Goal: Information Seeking & Learning: Find specific fact

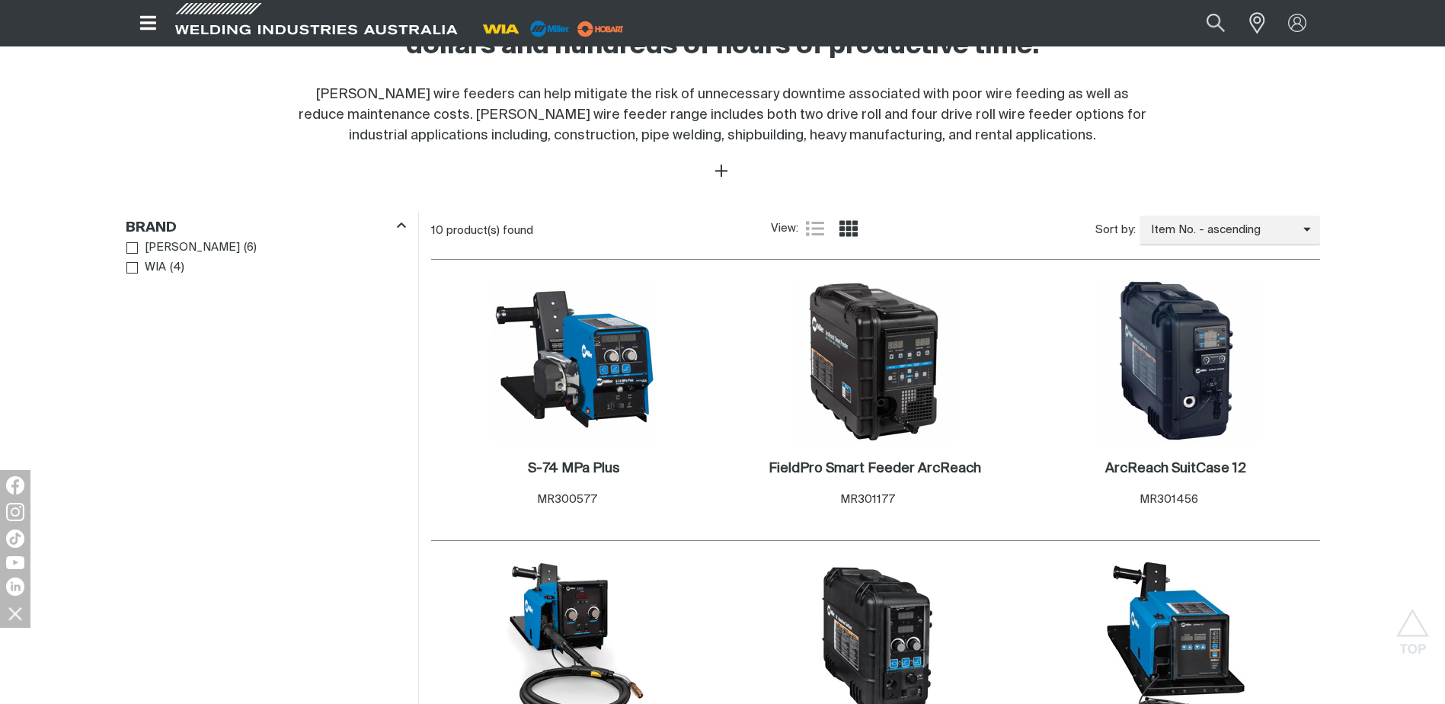
scroll to position [533, 0]
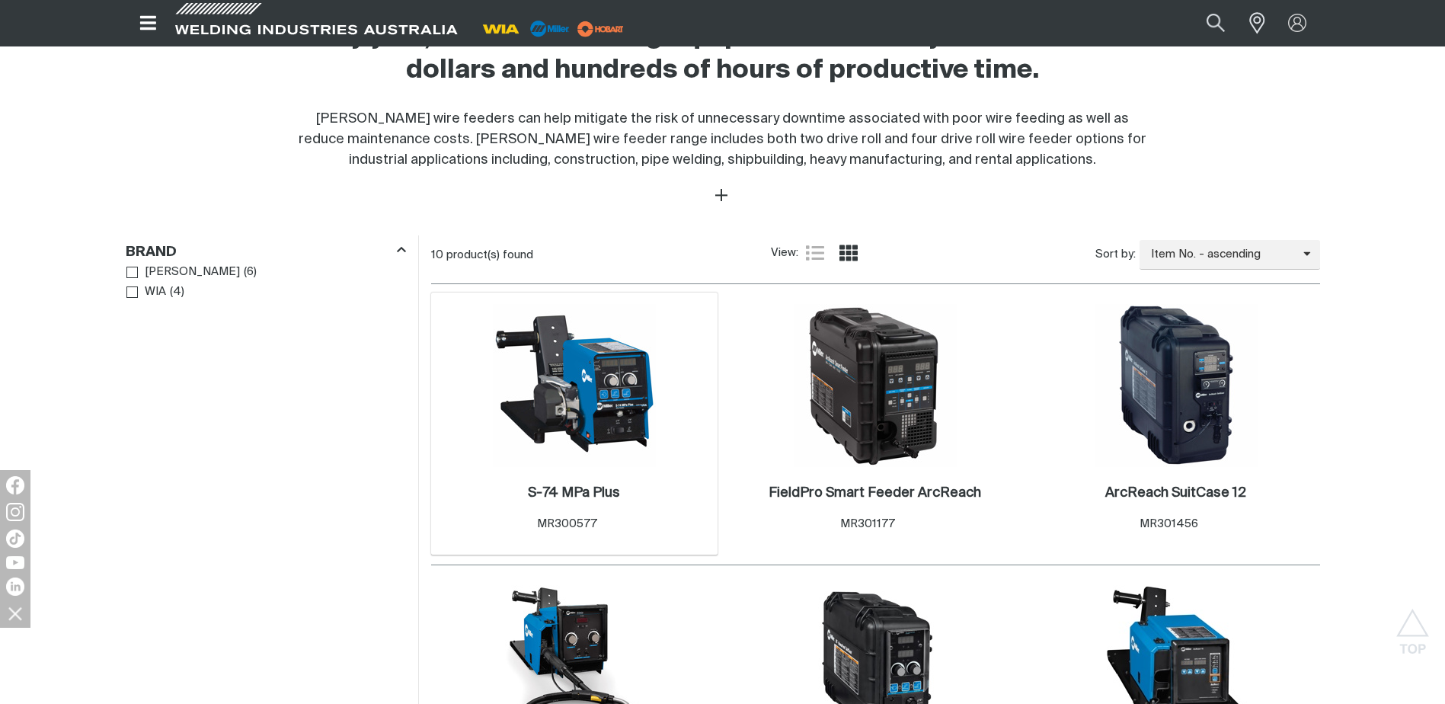
click at [602, 388] on img at bounding box center [574, 385] width 163 height 163
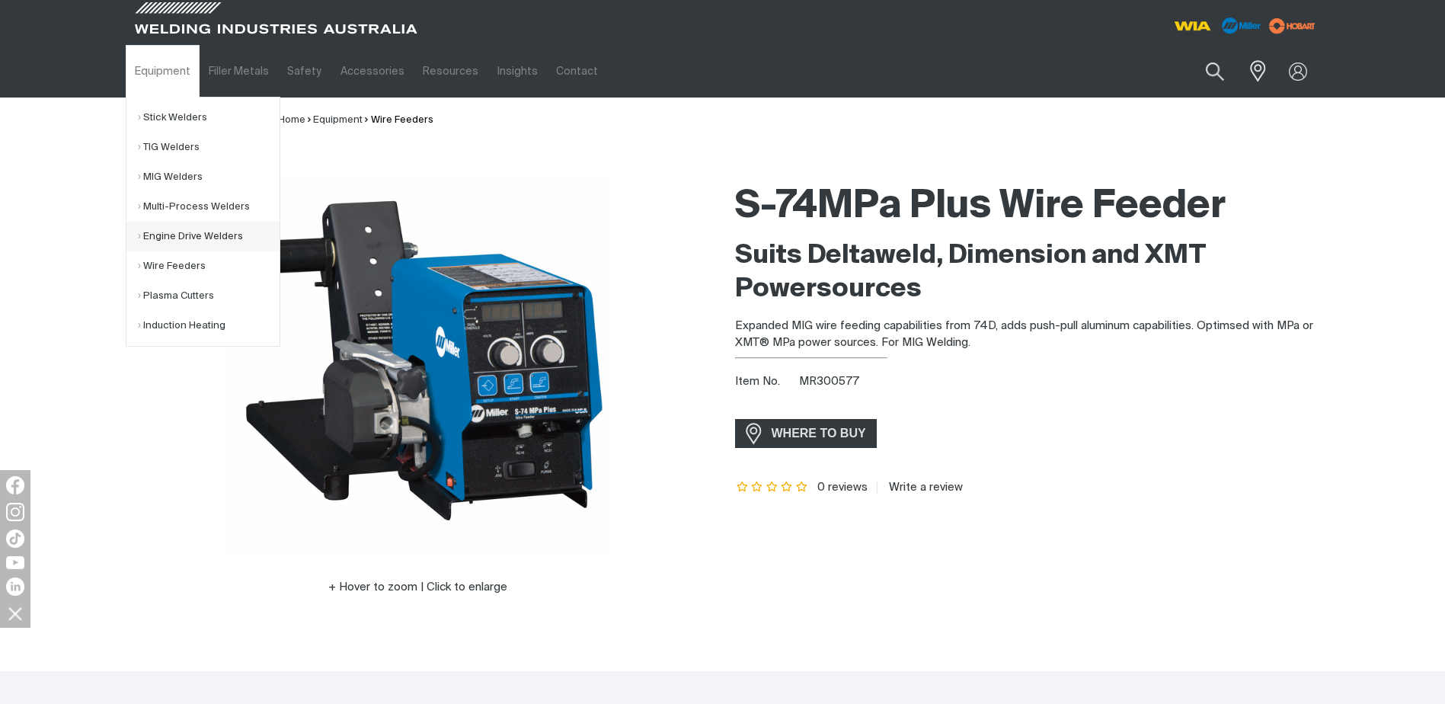
click at [177, 238] on link "Engine Drive Welders" at bounding box center [209, 237] width 142 height 30
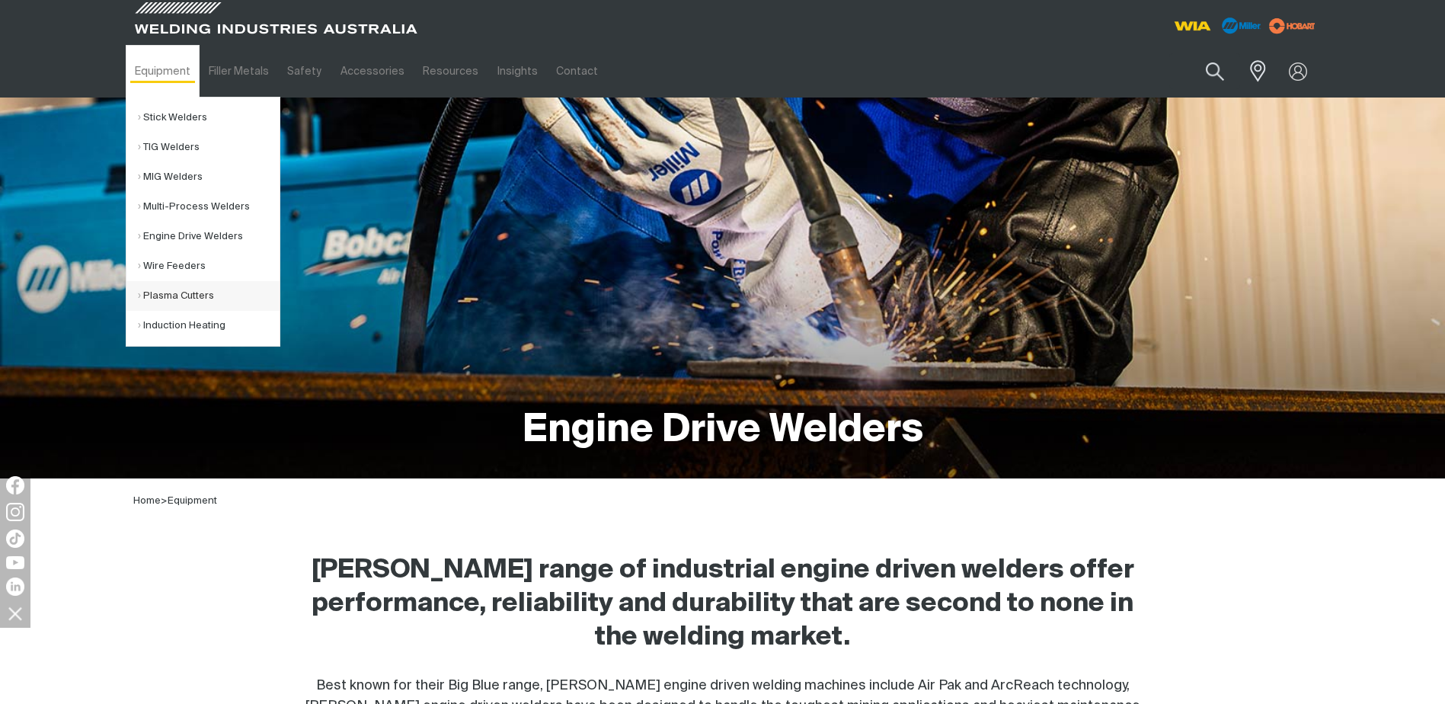
click at [180, 289] on link "Plasma Cutters" at bounding box center [209, 296] width 142 height 30
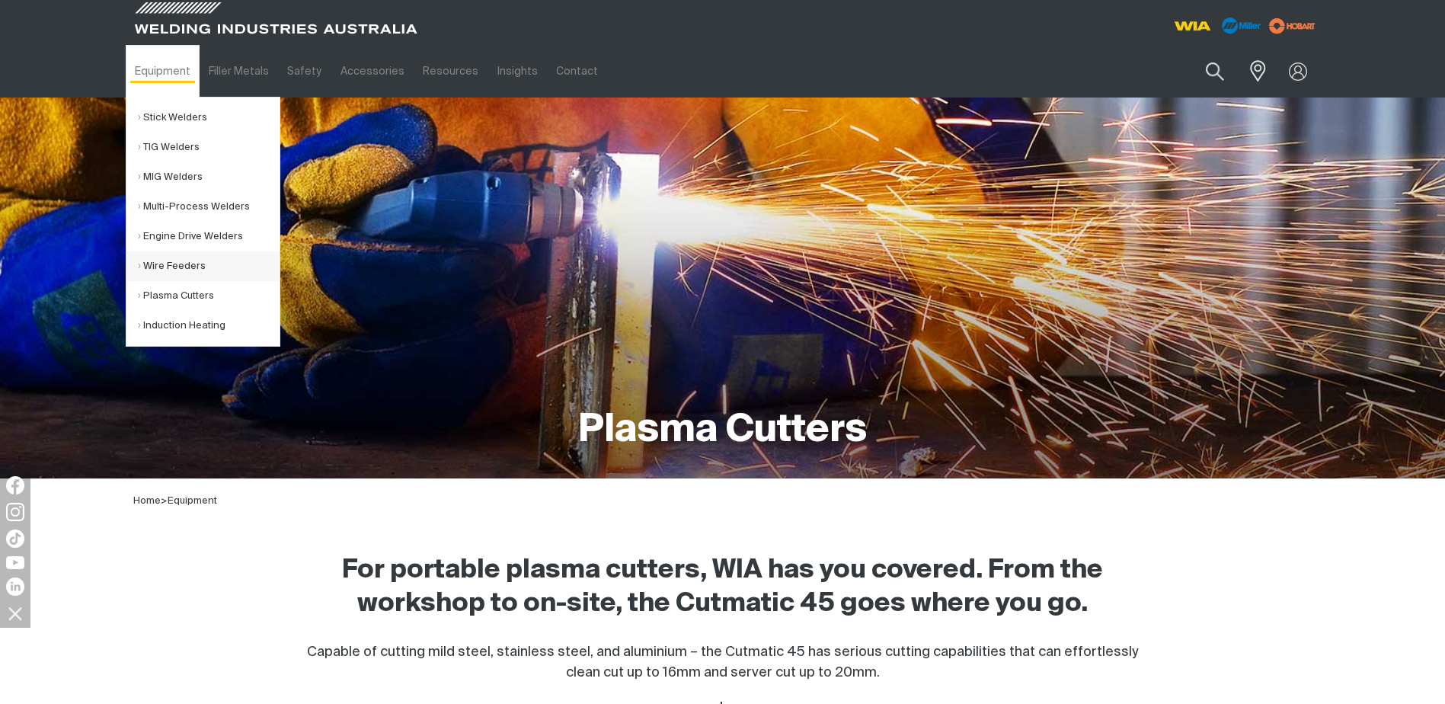
click at [186, 260] on link "Wire Feeders" at bounding box center [209, 266] width 142 height 30
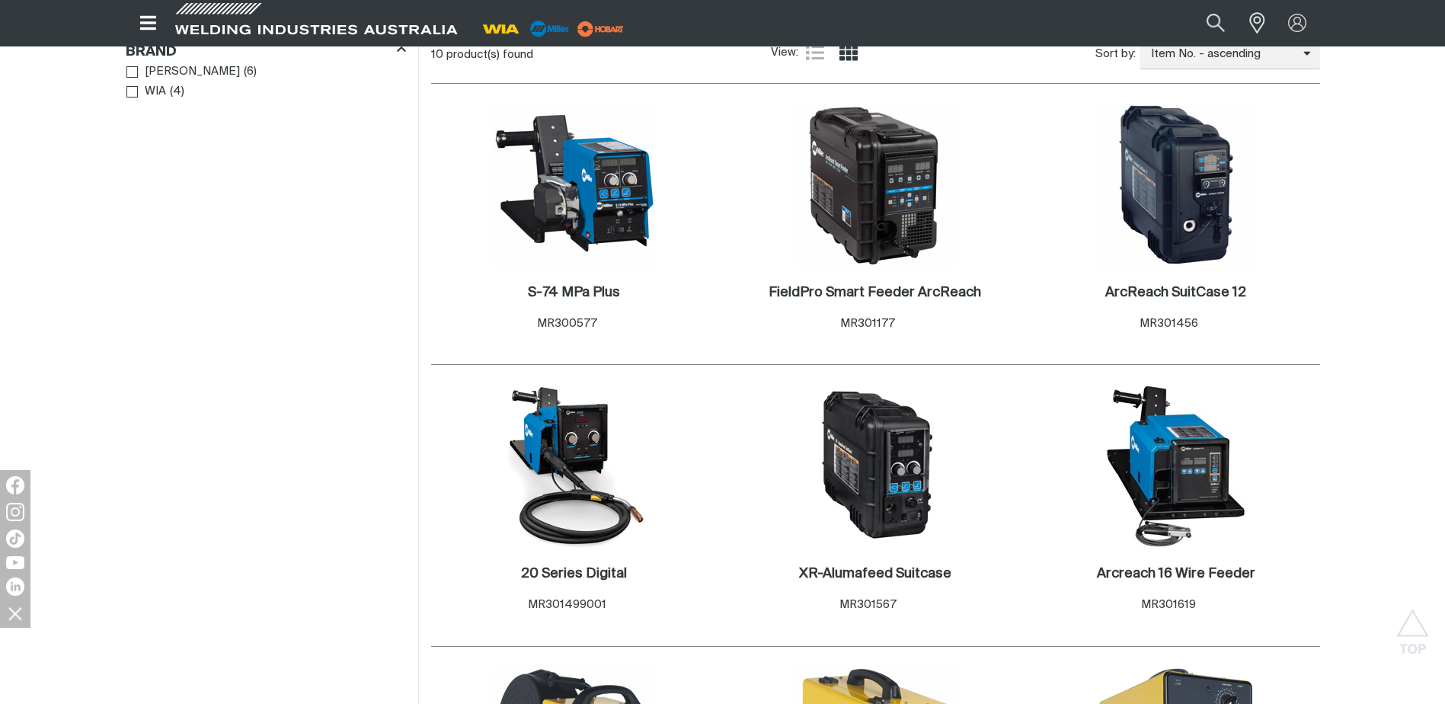
scroll to position [761, 0]
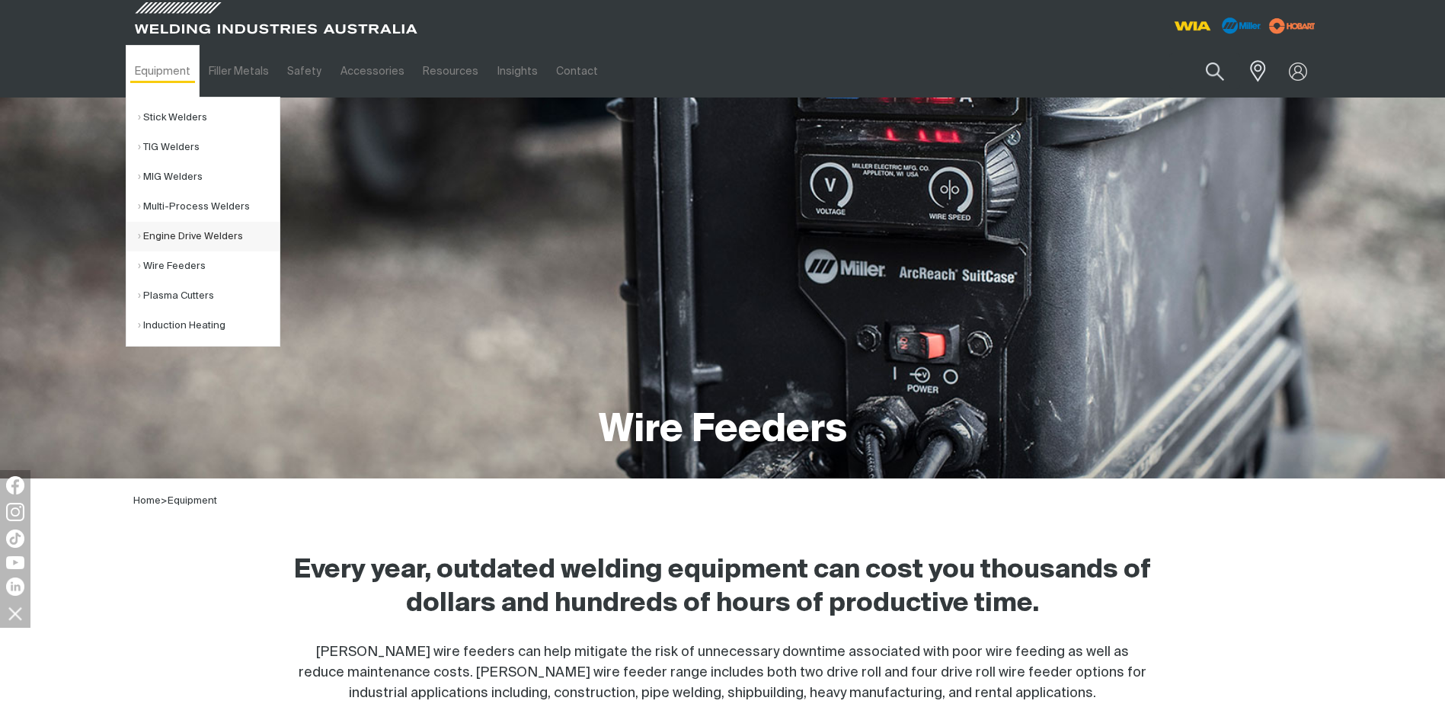
click at [213, 236] on link "Engine Drive Welders" at bounding box center [209, 237] width 142 height 30
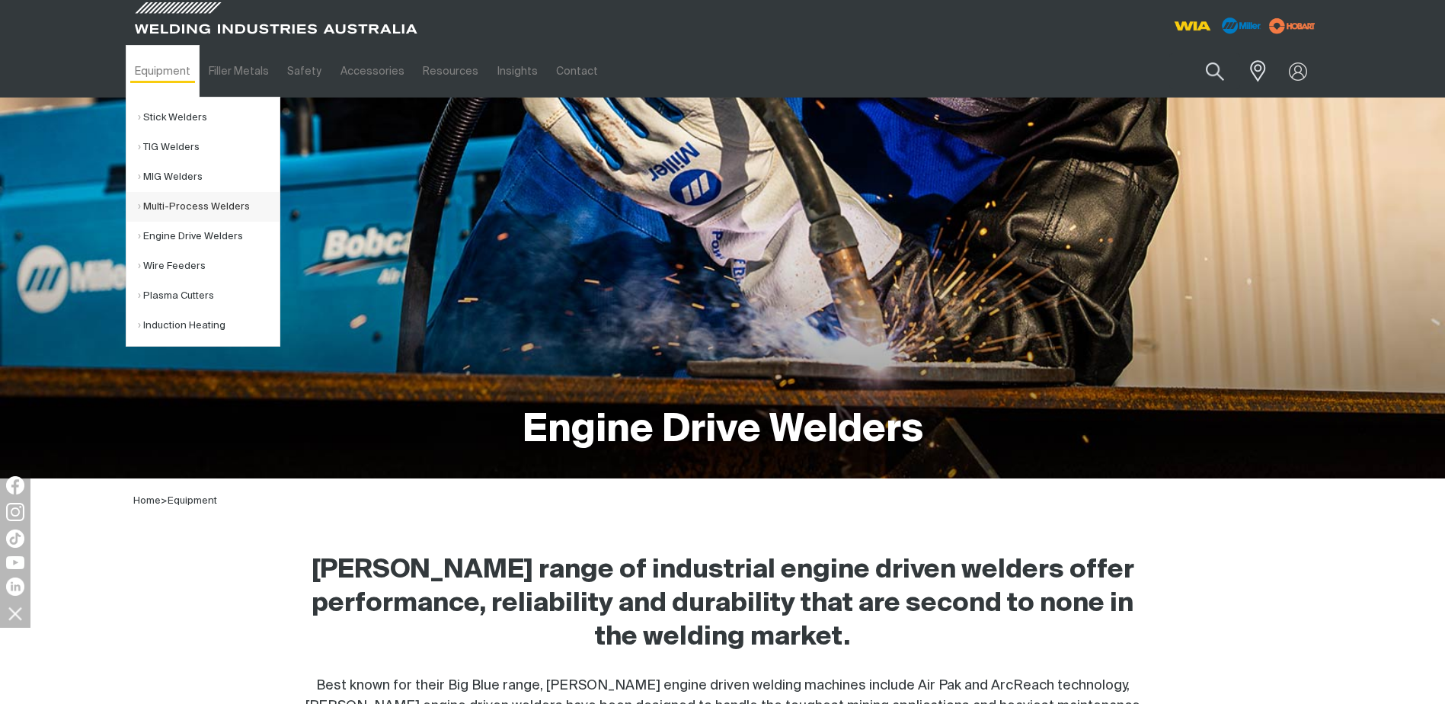
click at [196, 206] on link "Multi-Process Welders" at bounding box center [209, 207] width 142 height 30
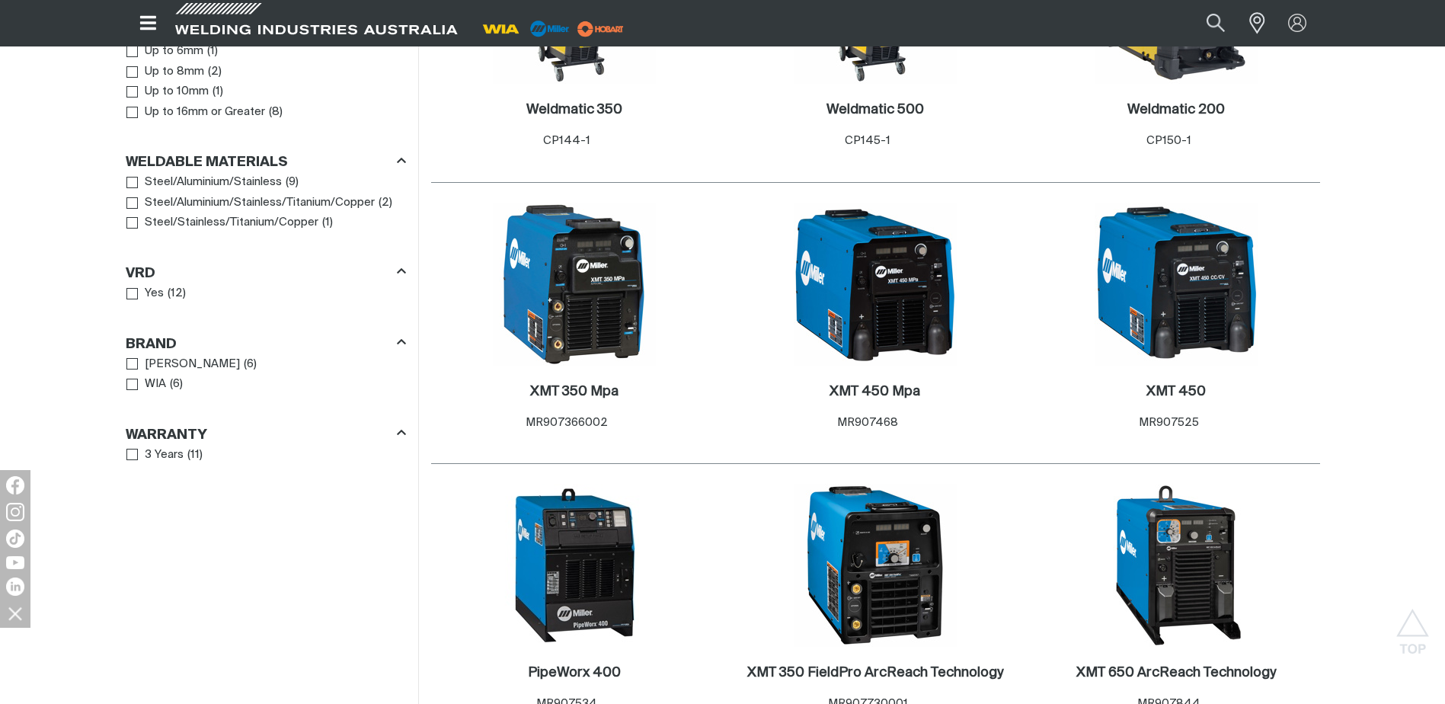
scroll to position [1218, 0]
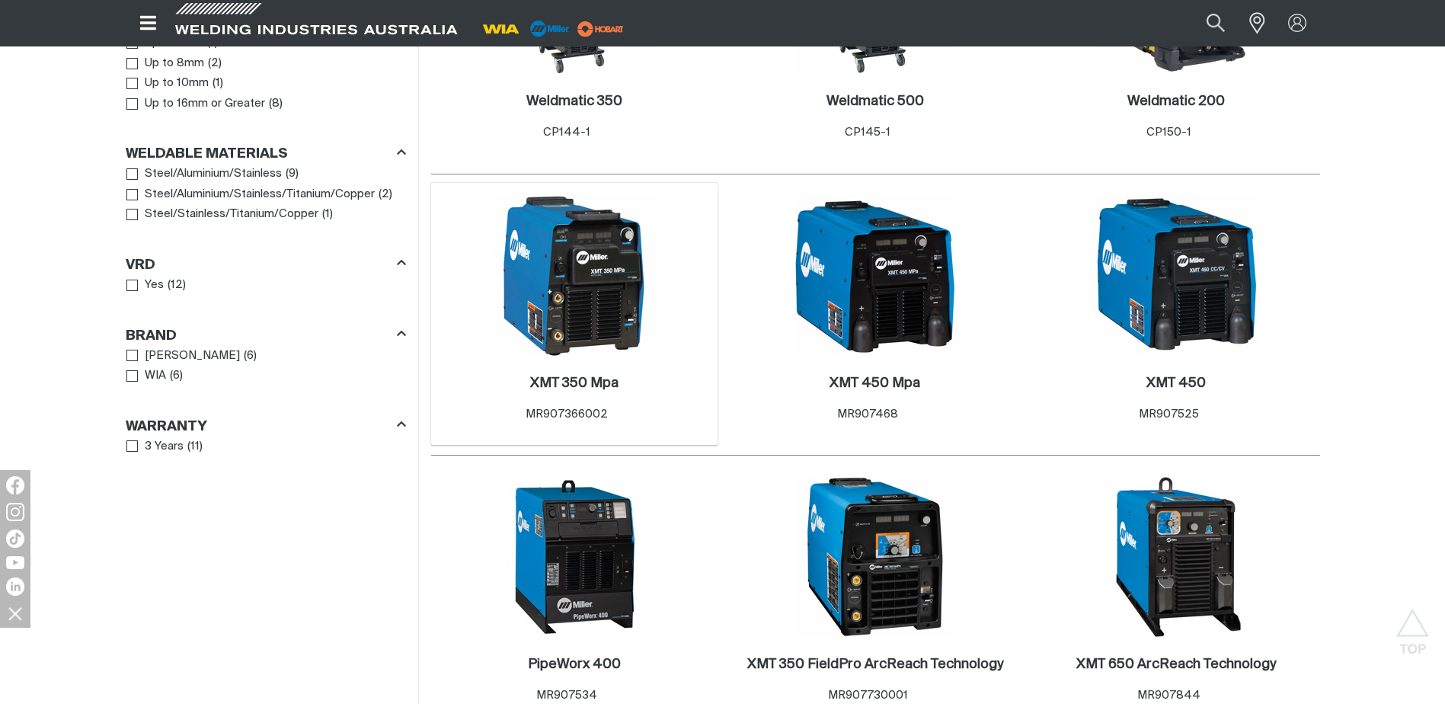
click at [574, 297] on img at bounding box center [574, 275] width 163 height 163
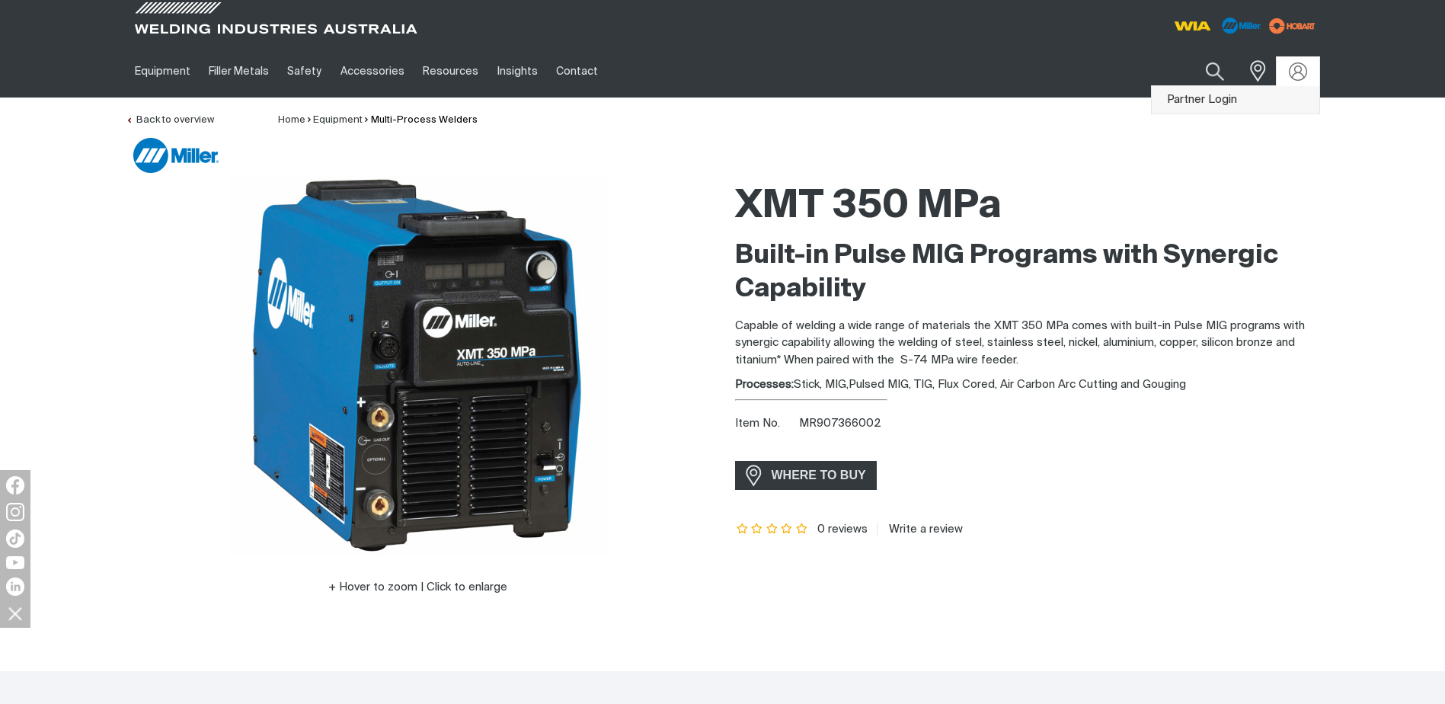
click at [1205, 99] on link "Partner Login" at bounding box center [1235, 100] width 168 height 28
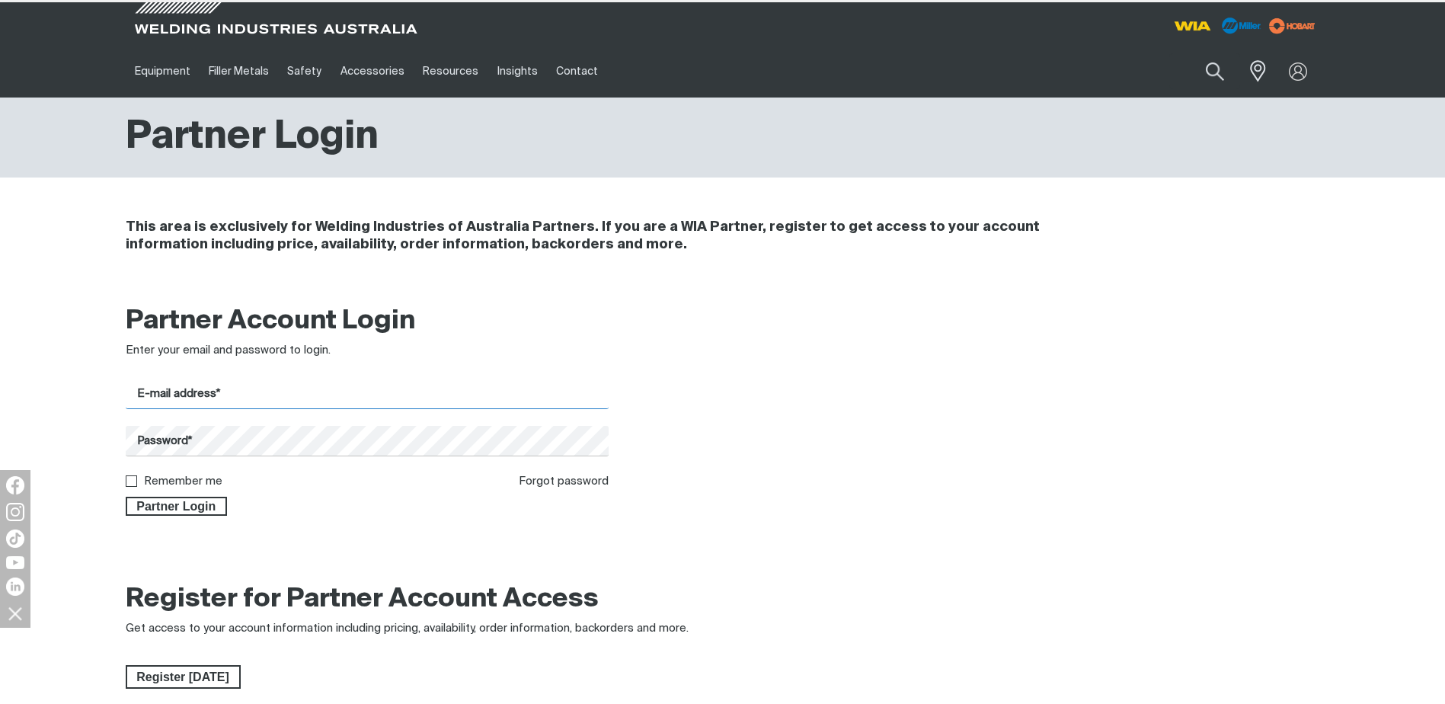
type input "[EMAIL_ADDRESS][DOMAIN_NAME]"
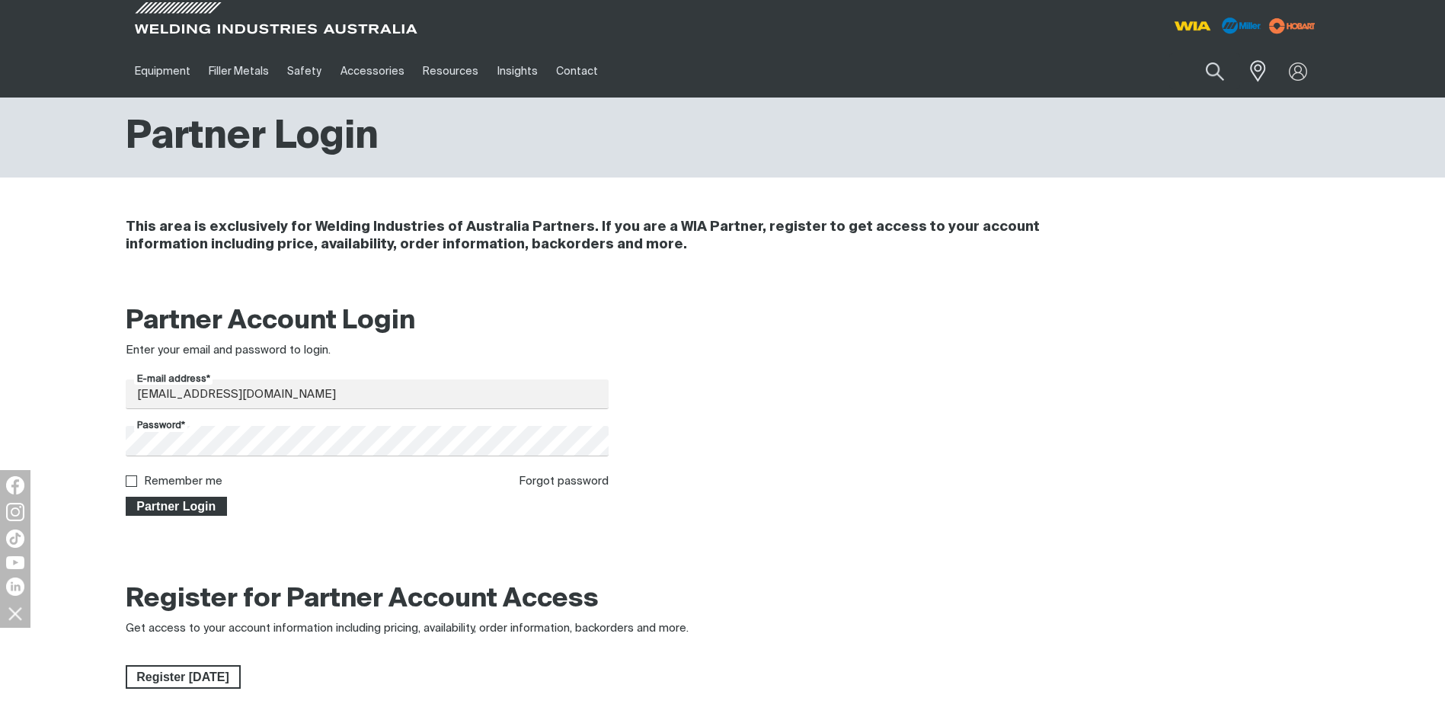
click at [184, 504] on span "Partner Login" at bounding box center [176, 506] width 99 height 20
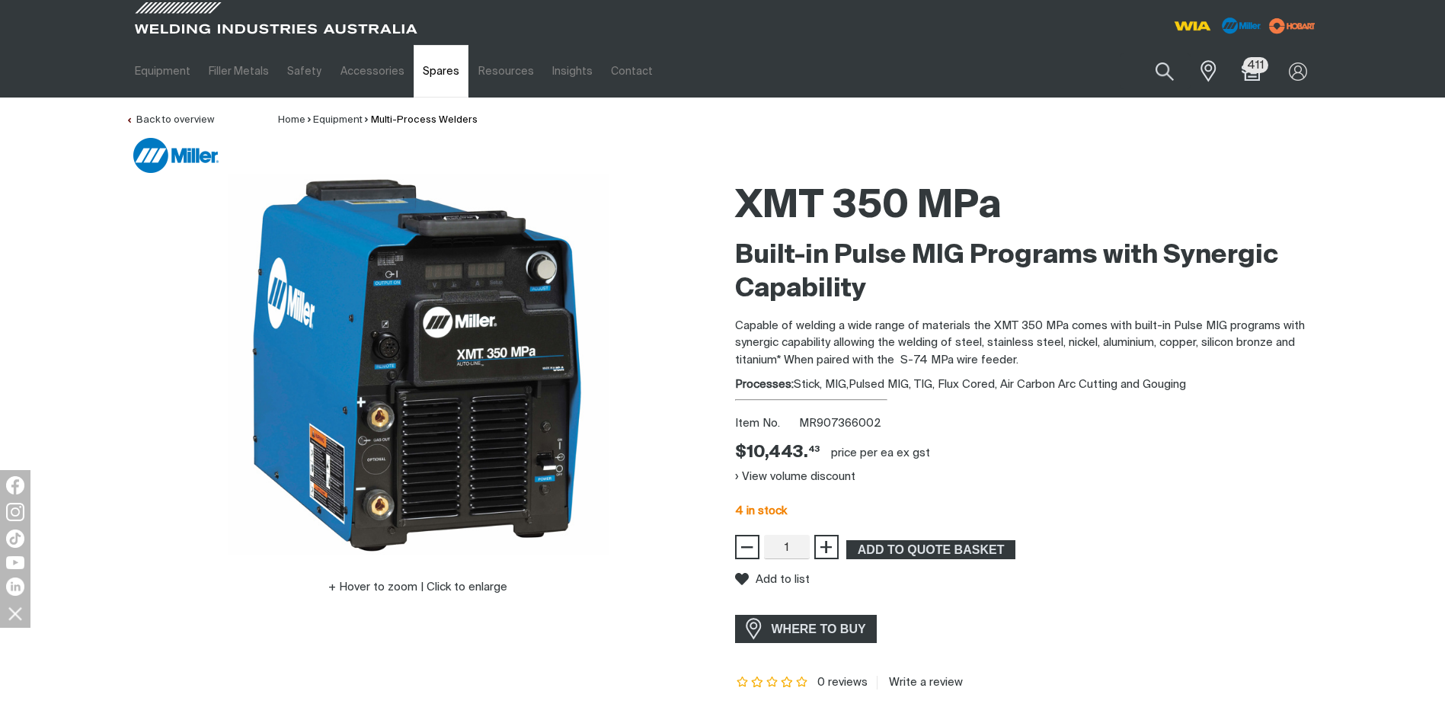
click at [427, 71] on link "Spares" at bounding box center [440, 71] width 55 height 53
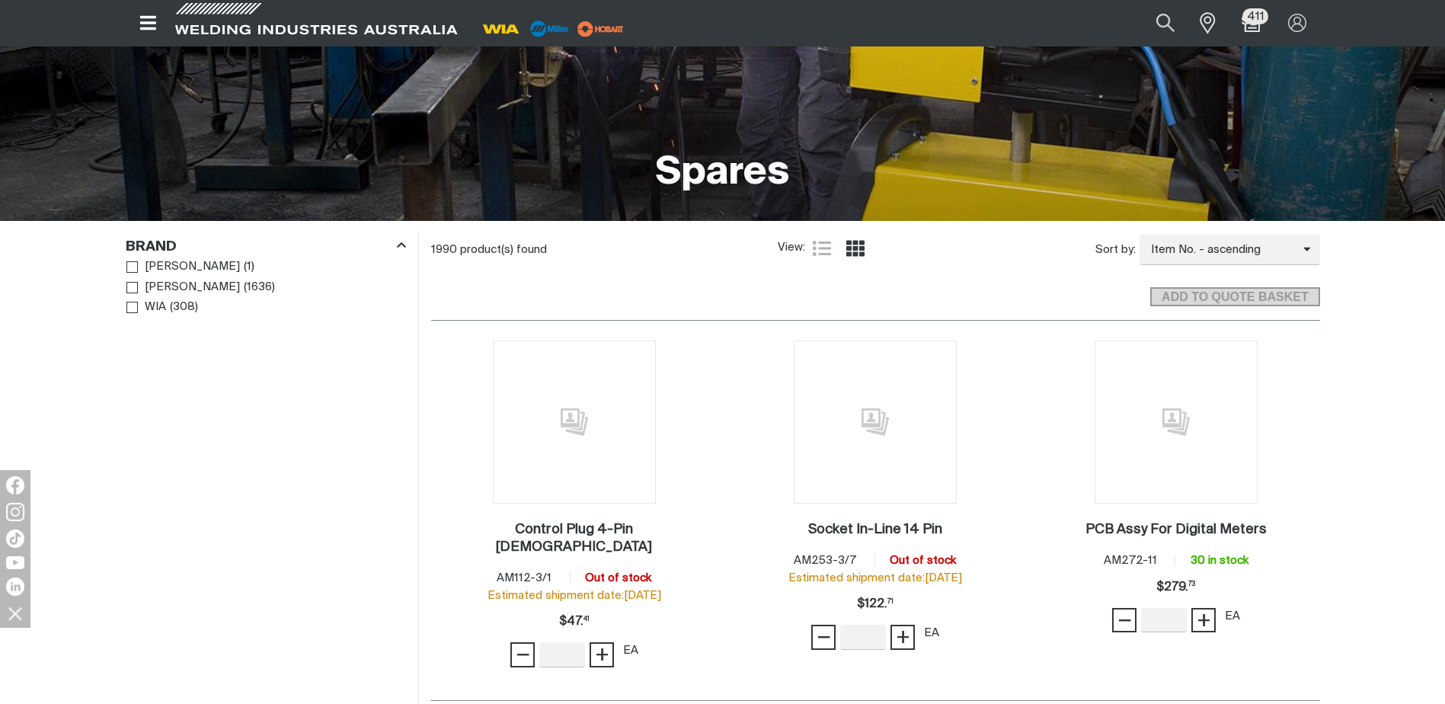
scroll to position [305, 0]
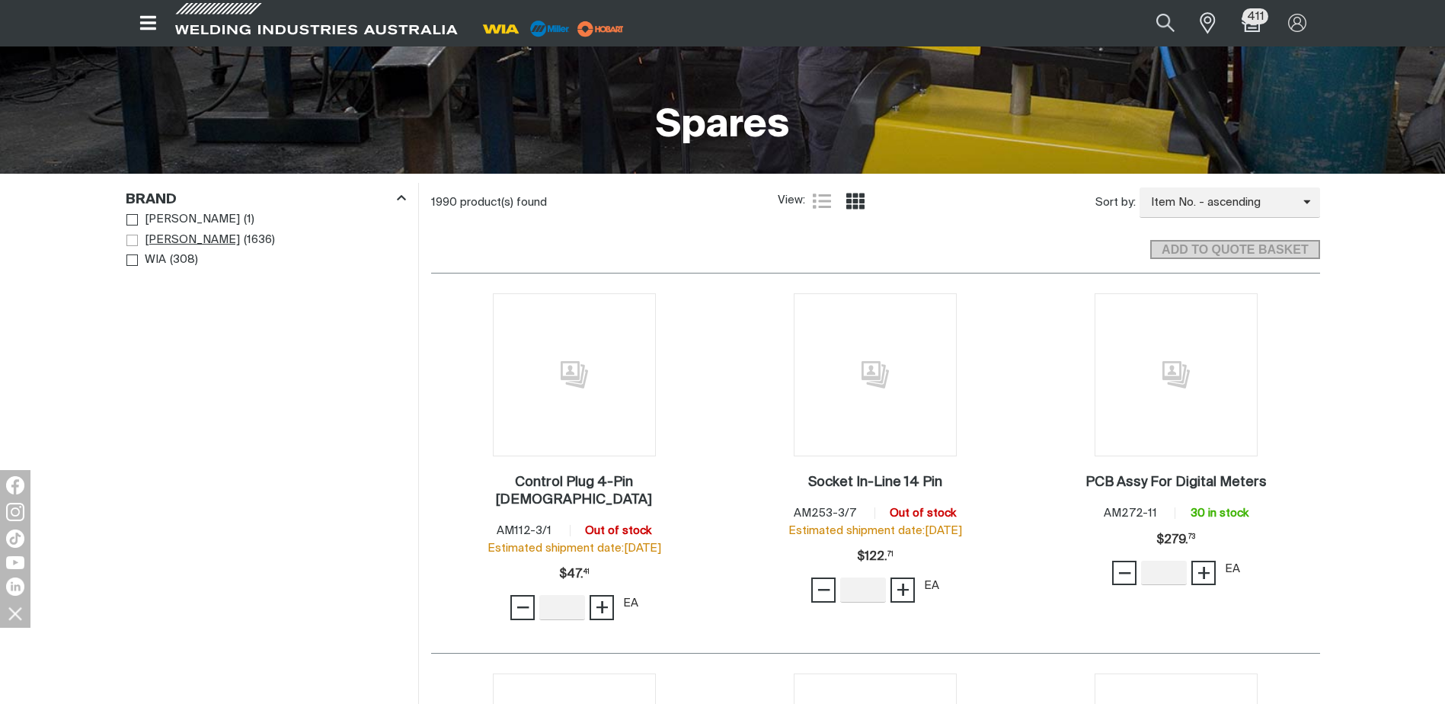
click at [157, 235] on span "[PERSON_NAME]" at bounding box center [192, 240] width 95 height 18
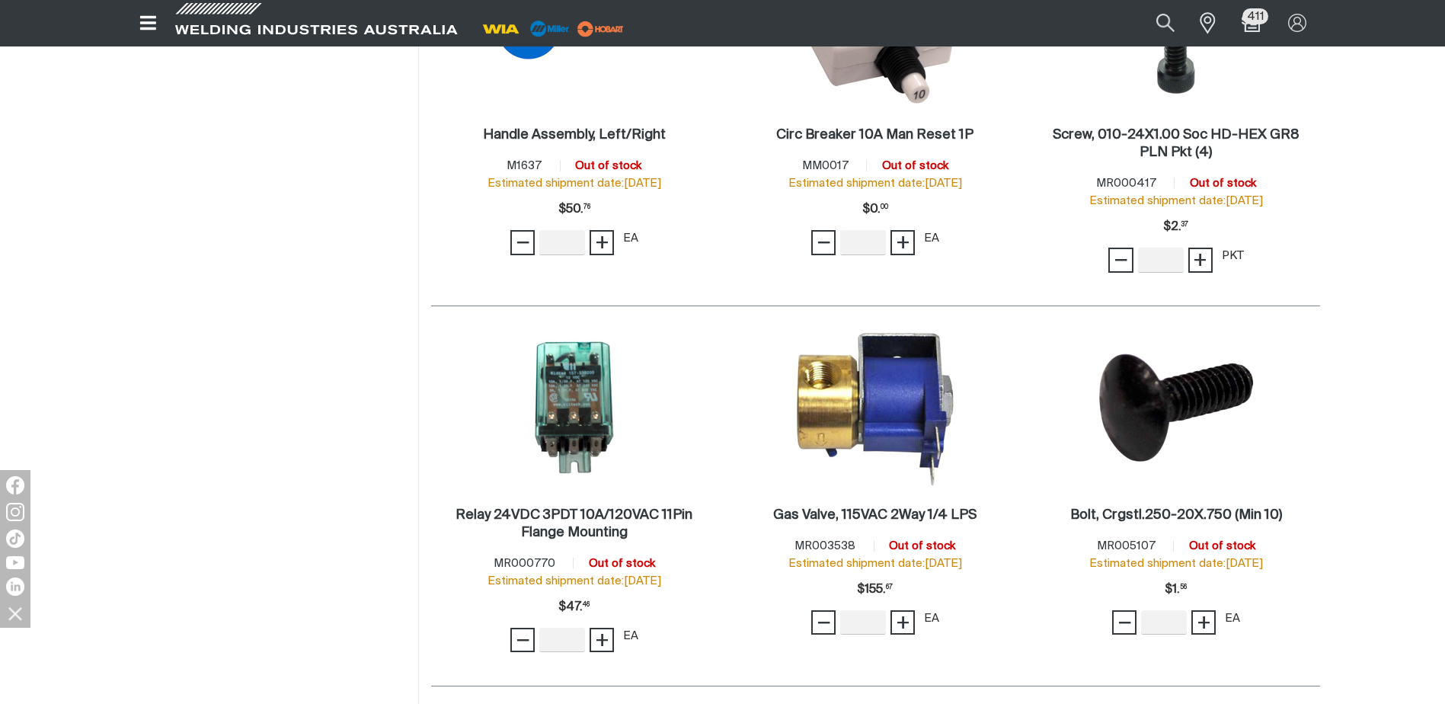
scroll to position [685, 0]
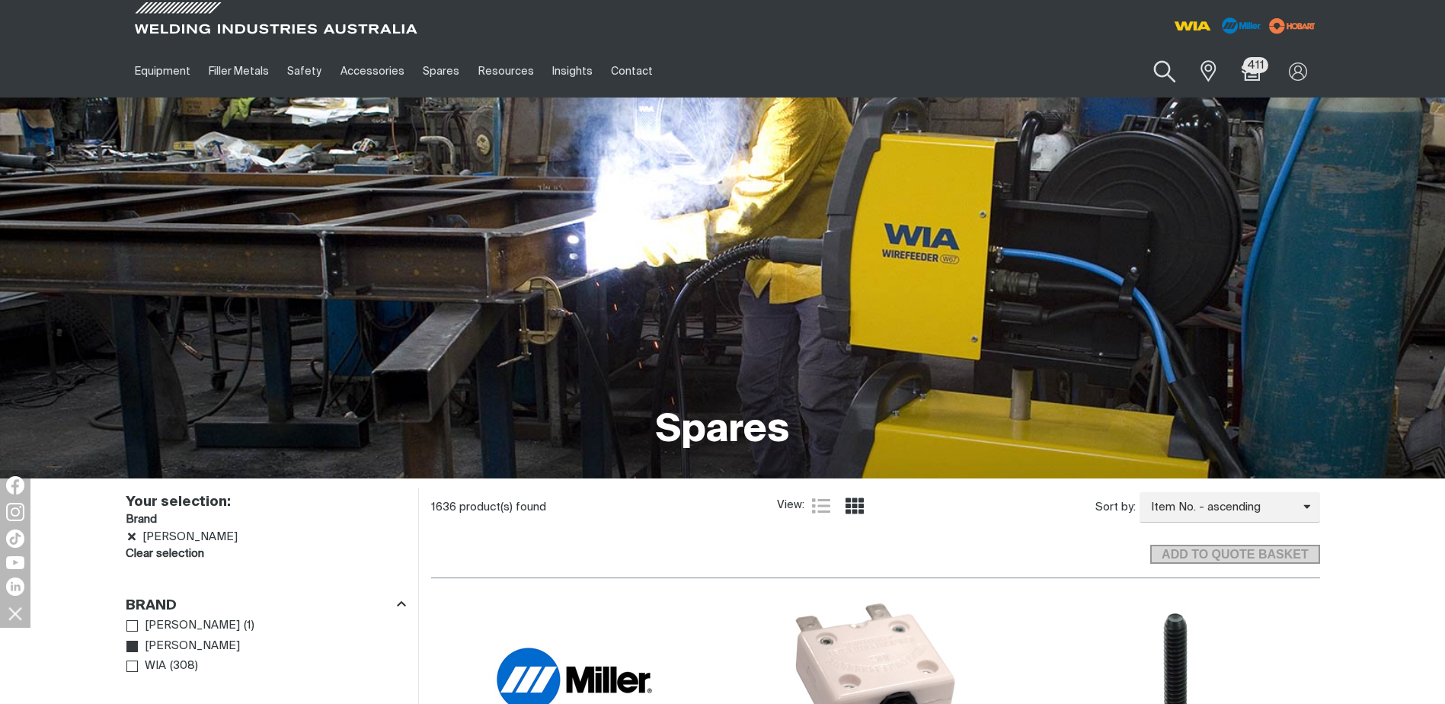
click at [1164, 71] on button "Search products" at bounding box center [1165, 71] width 62 height 43
click at [997, 72] on input "Search" at bounding box center [1072, 71] width 235 height 34
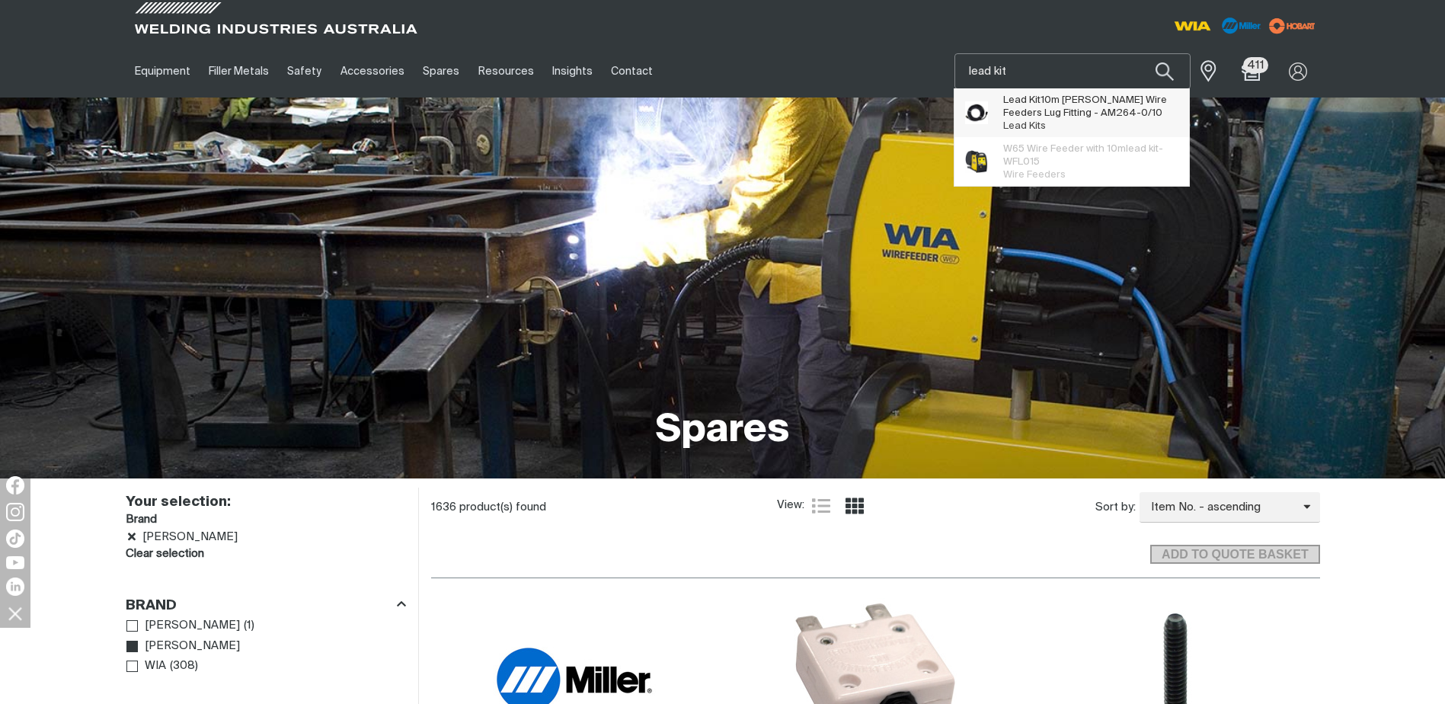
type input "lead kit"
click at [1029, 106] on span "Lead Kit 10m [PERSON_NAME] Wire Feeders Lug Fitting - AM264-0/10" at bounding box center [1090, 107] width 174 height 26
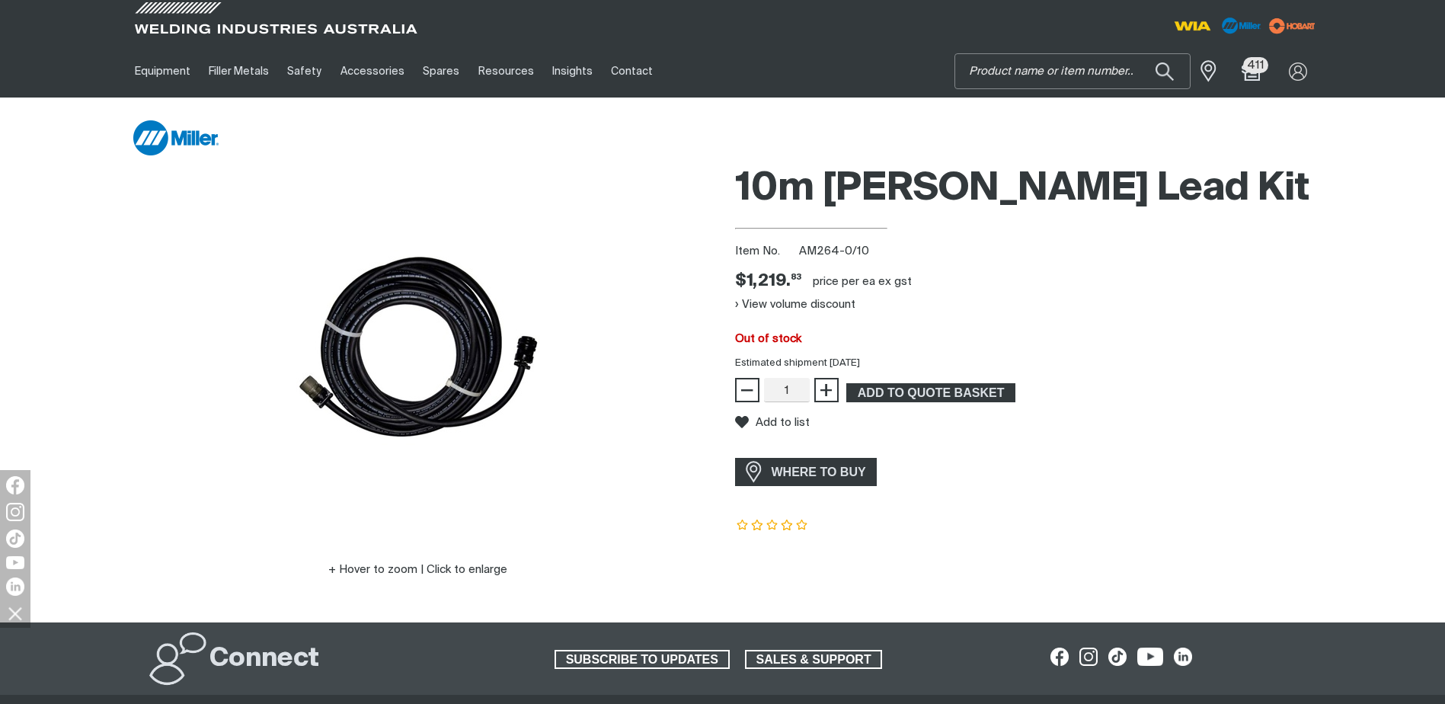
click at [1008, 70] on input "Search" at bounding box center [1072, 71] width 235 height 34
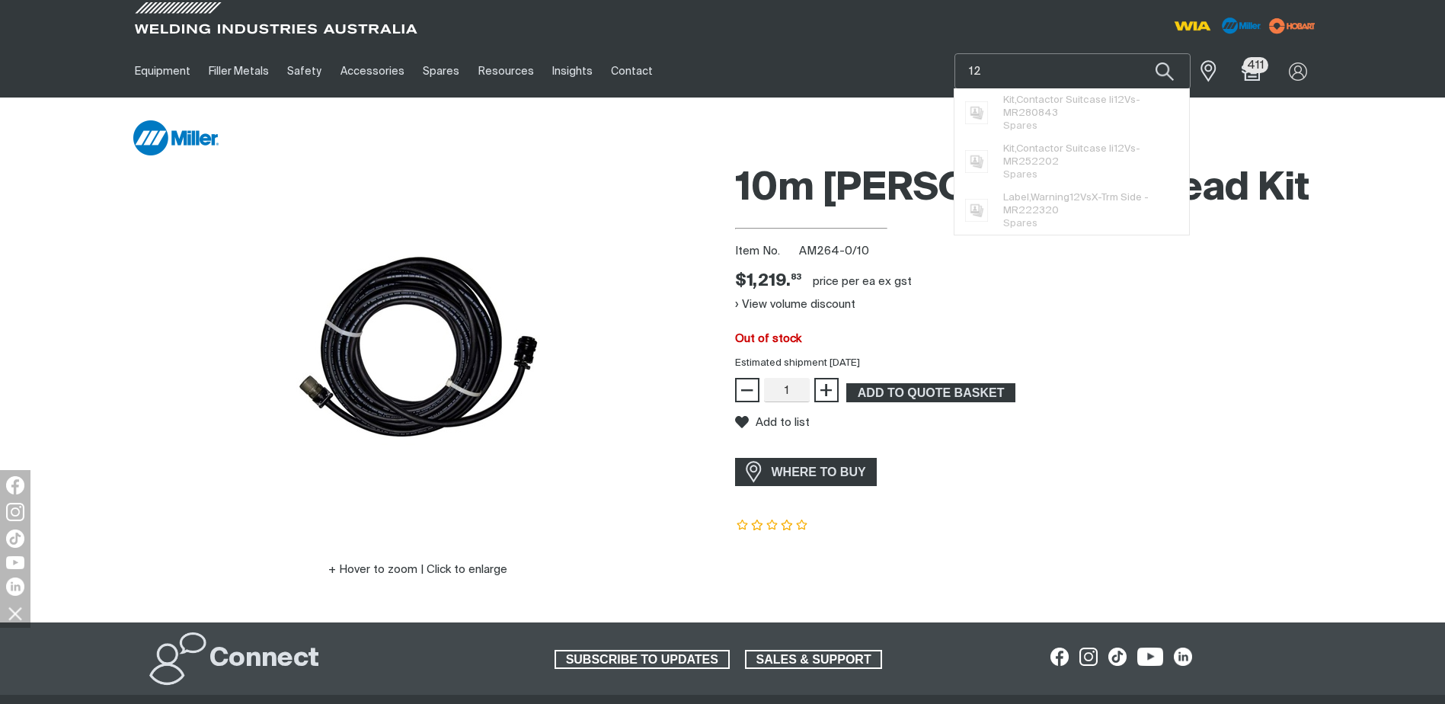
type input "1"
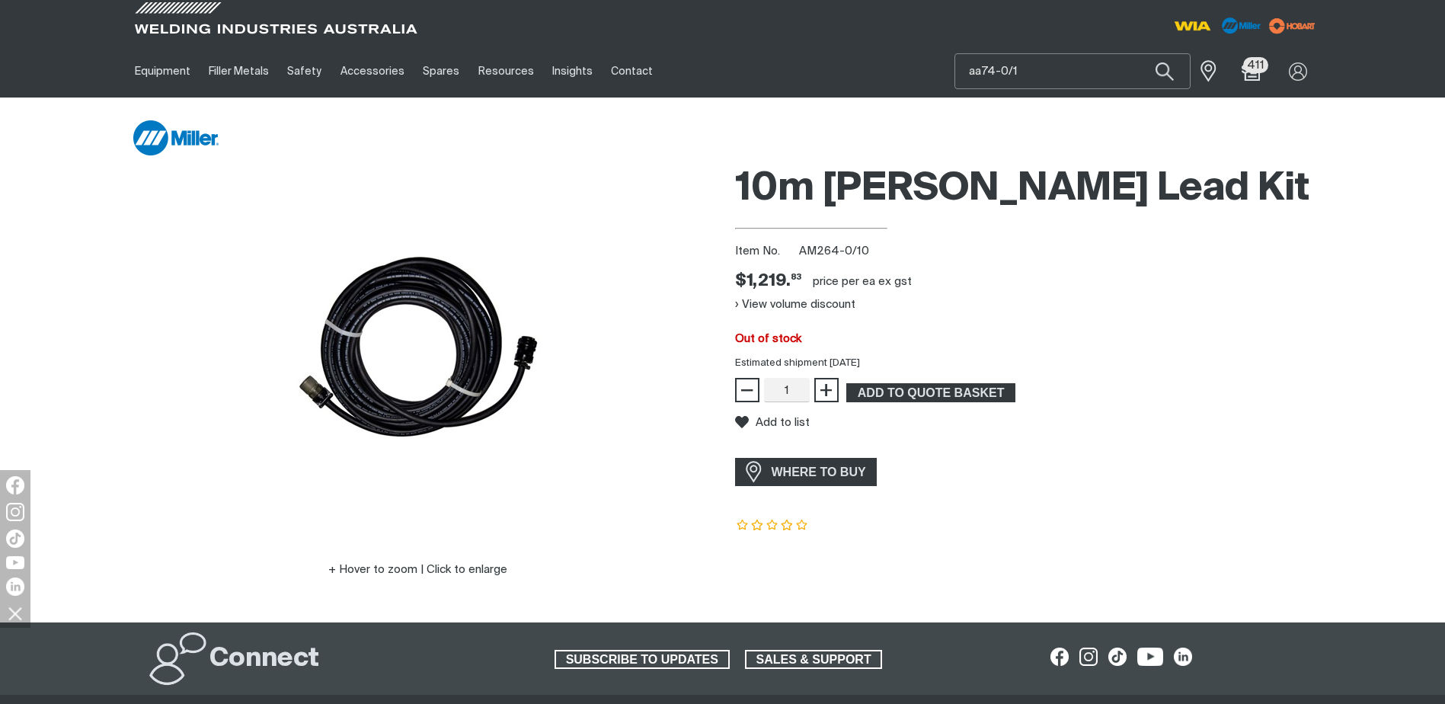
click at [1030, 67] on input "aa74-0/1" at bounding box center [1072, 71] width 235 height 34
click at [1021, 67] on input "wf00" at bounding box center [1072, 71] width 235 height 34
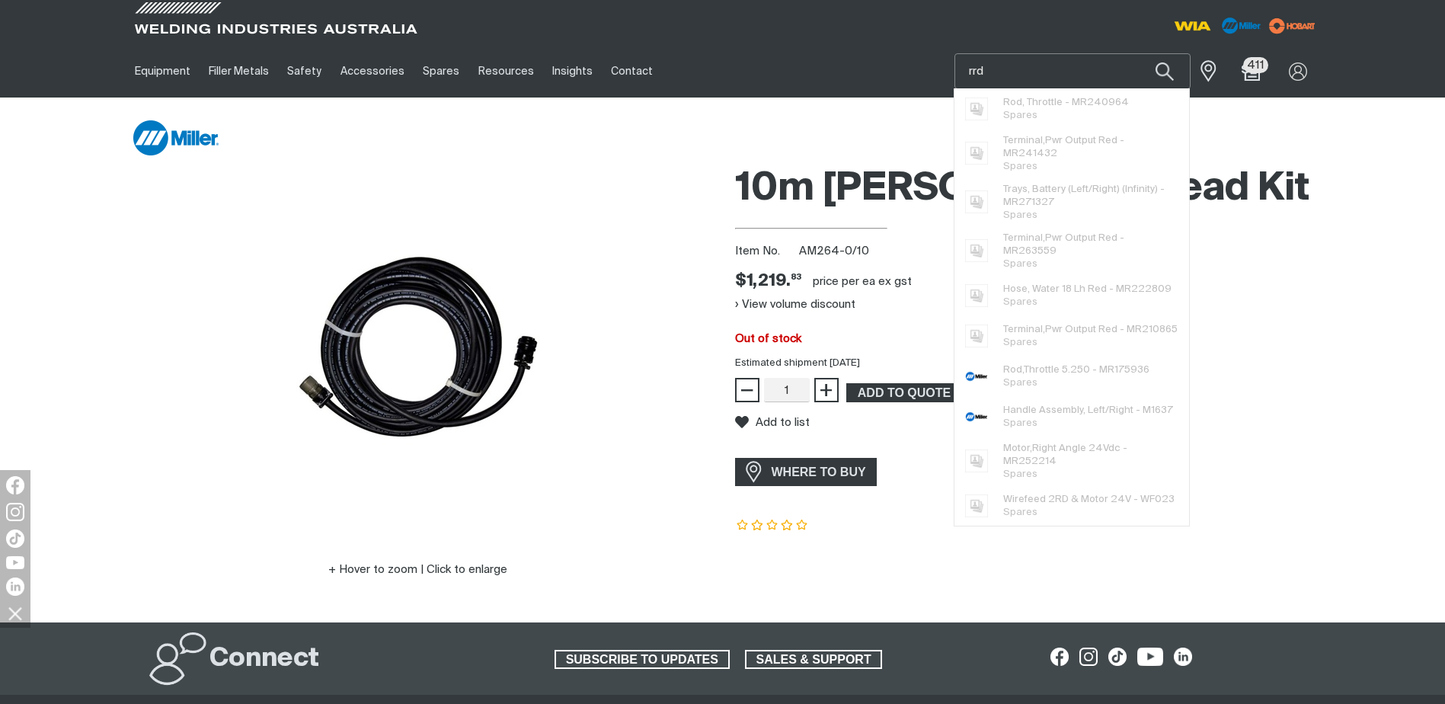
click at [1017, 71] on input "rrd" at bounding box center [1072, 71] width 235 height 34
type input "roller"
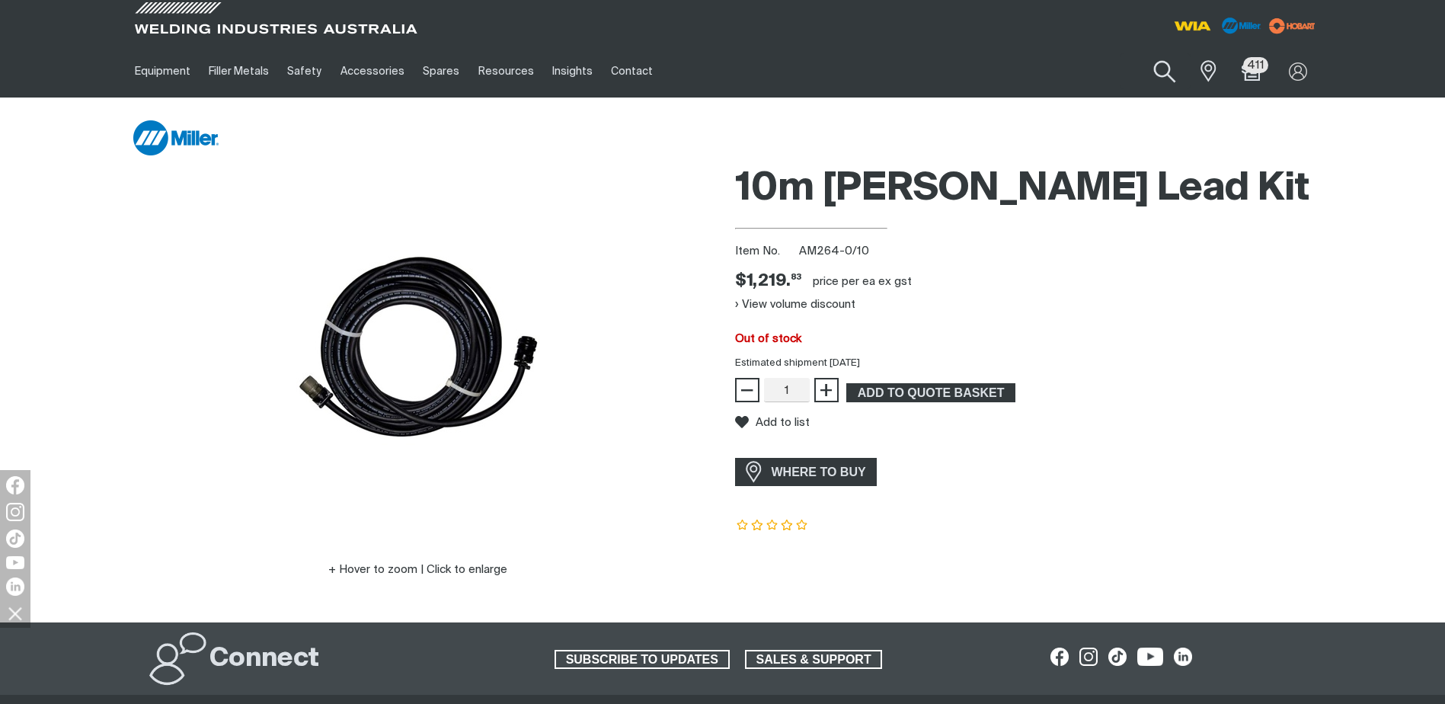
click at [1170, 62] on button "Search products" at bounding box center [1165, 71] width 62 height 43
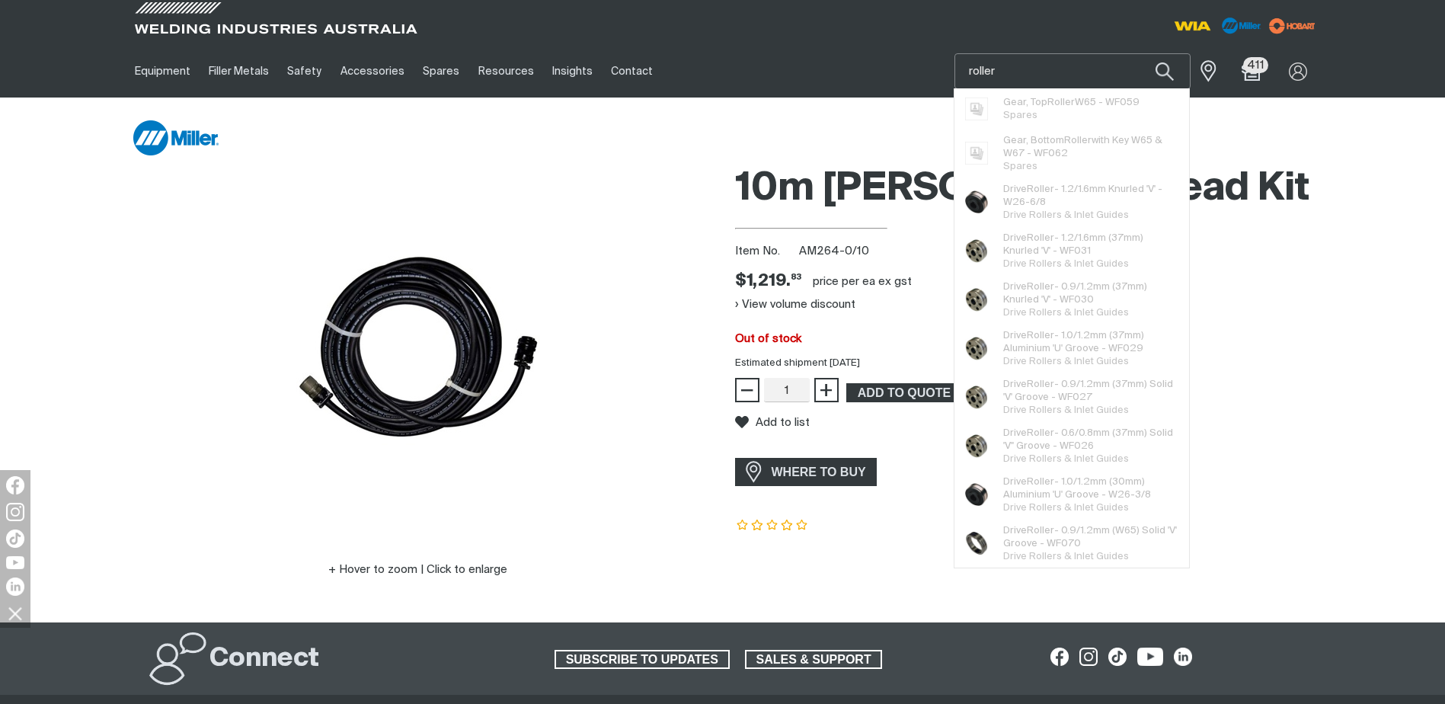
click at [999, 73] on input "roller" at bounding box center [1072, 71] width 235 height 34
paste input "MR907690"
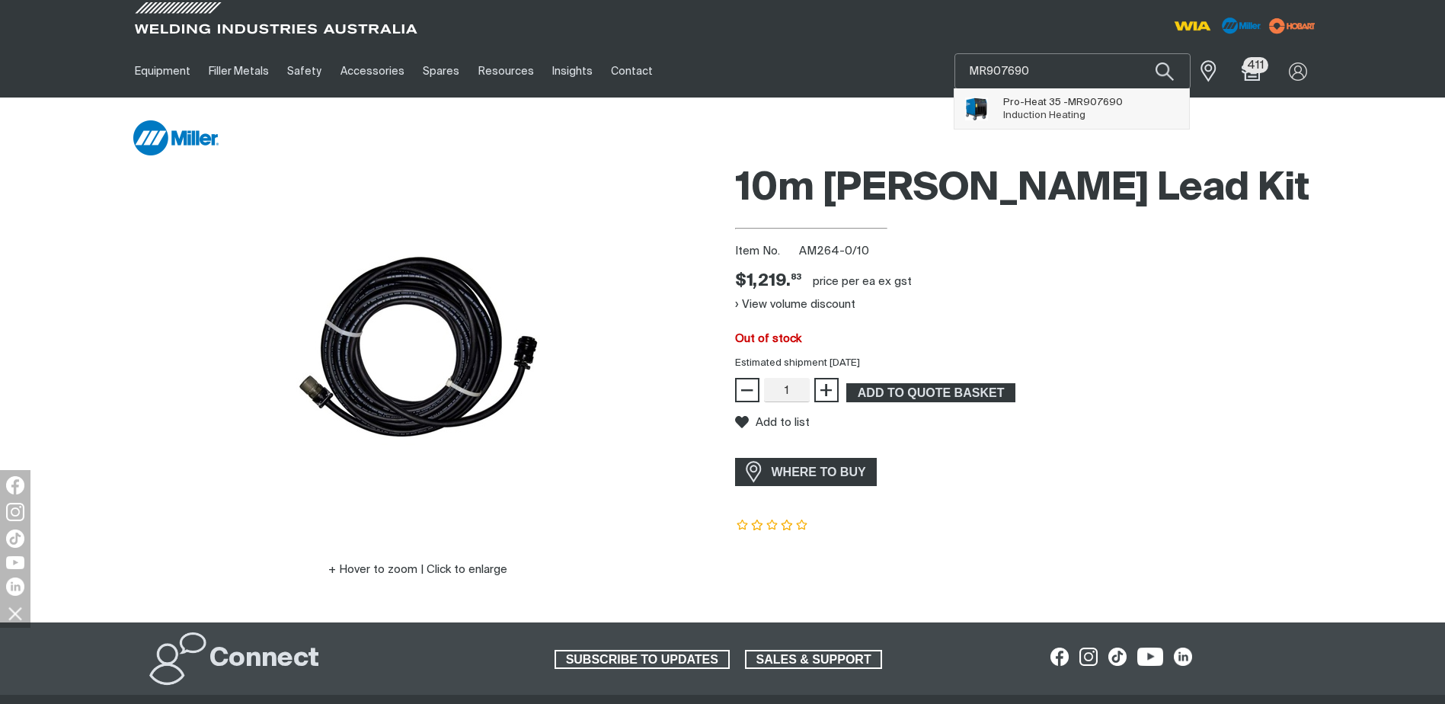
type input "MR907690"
click at [1042, 106] on span "Pro-Heat 35 - MR907690" at bounding box center [1063, 102] width 120 height 13
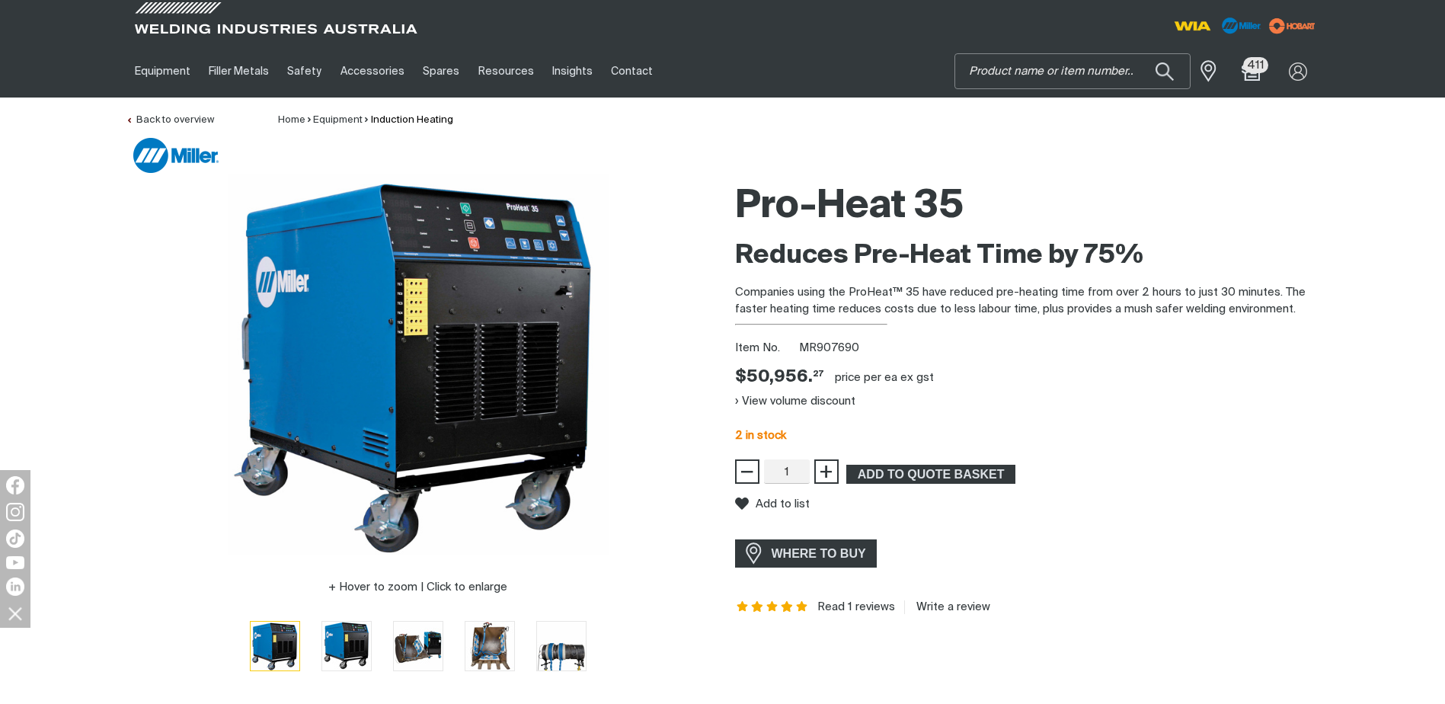
click at [991, 73] on input "Search" at bounding box center [1072, 71] width 235 height 34
paste input "MR301117"
type input "MR301117"
click at [1138, 53] on button "Search products" at bounding box center [1164, 71] width 52 height 36
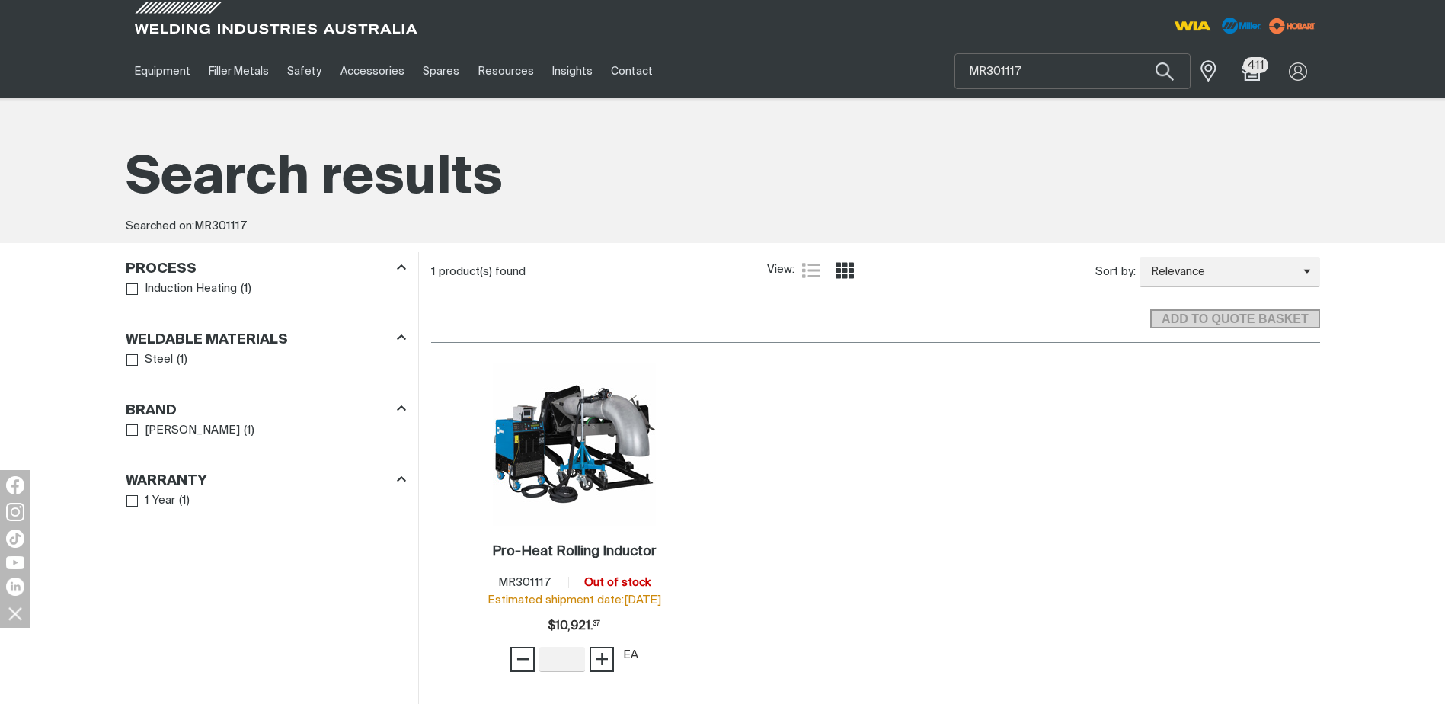
click at [990, 152] on h1 "Search results" at bounding box center [723, 179] width 1194 height 68
